Goal: Task Accomplishment & Management: Manage account settings

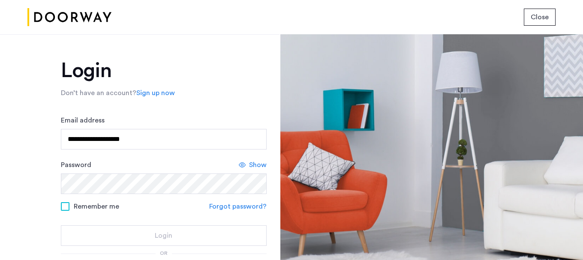
type input "**********"
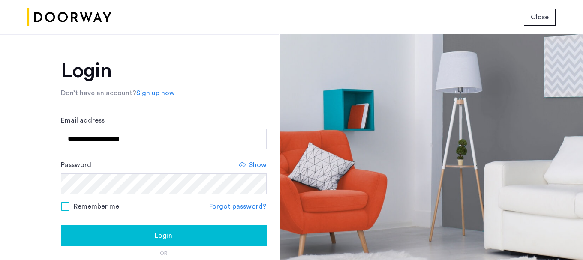
click at [249, 167] on span "Show" at bounding box center [258, 165] width 18 height 10
click at [64, 209] on span at bounding box center [65, 206] width 9 height 9
click at [148, 235] on div "Login" at bounding box center [164, 235] width 192 height 10
click at [141, 241] on div "Login" at bounding box center [164, 235] width 192 height 10
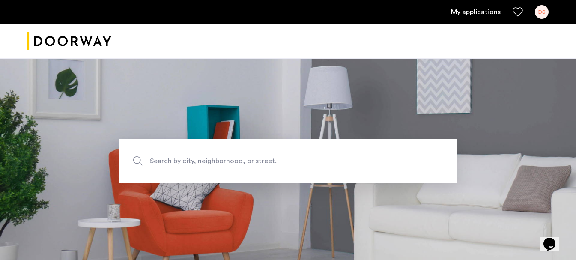
click at [464, 15] on link "My applications" at bounding box center [476, 12] width 50 height 10
